Goal: Navigation & Orientation: Find specific page/section

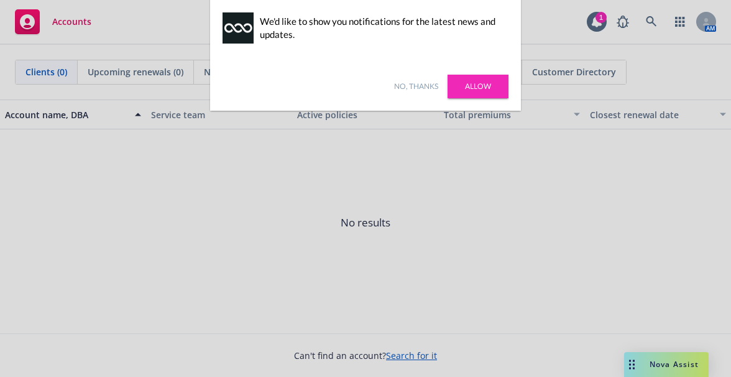
click at [471, 81] on link "Allow" at bounding box center [478, 87] width 61 height 24
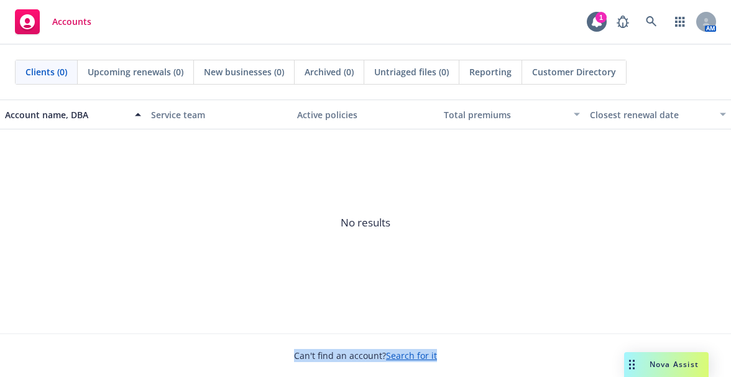
drag, startPoint x: 640, startPoint y: 217, endPoint x: 567, endPoint y: 370, distance: 169.6
click at [567, 370] on div "Clients (0) Upcoming renewals (0) New businesses (0) Archived (0) Untriaged fil…" at bounding box center [365, 211] width 731 height 332
drag, startPoint x: 597, startPoint y: 370, endPoint x: 591, endPoint y: 370, distance: 6.8
click at [198, 214] on span "No results" at bounding box center [365, 222] width 731 height 186
